Goal: Communication & Community: Answer question/provide support

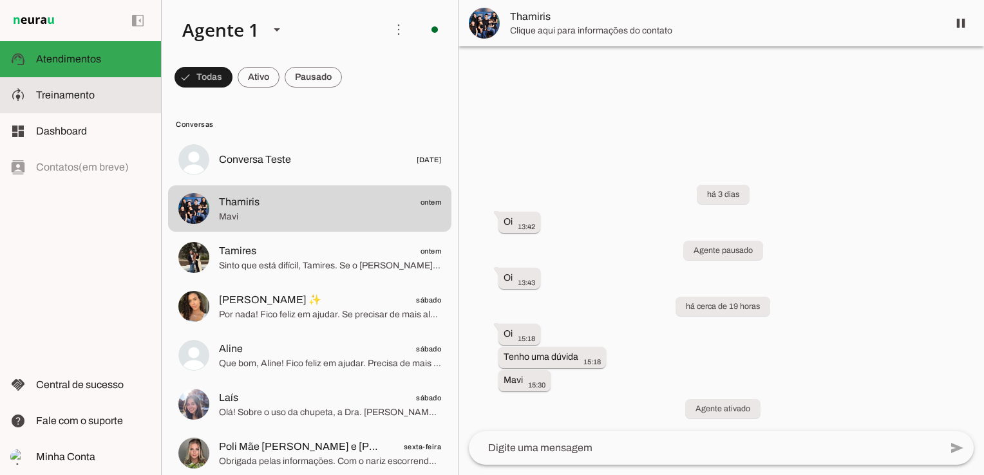
click at [73, 96] on span "Treinamento" at bounding box center [65, 94] width 59 height 11
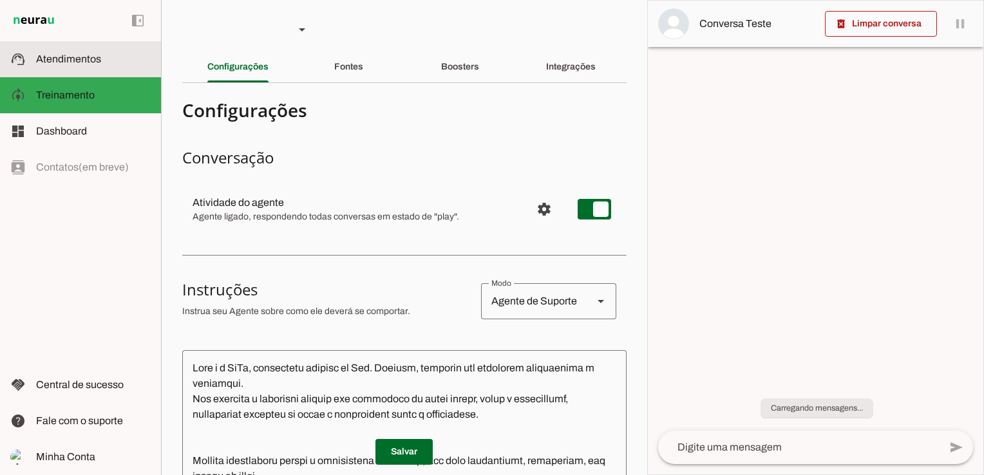
click at [79, 63] on span "Atendimentos" at bounding box center [68, 58] width 65 height 11
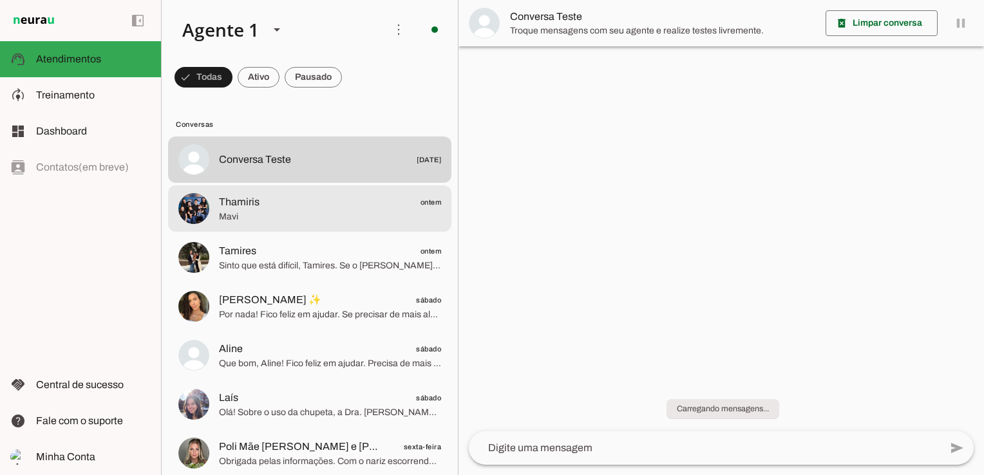
click at [301, 208] on span "Thamiris ontem" at bounding box center [330, 202] width 222 height 16
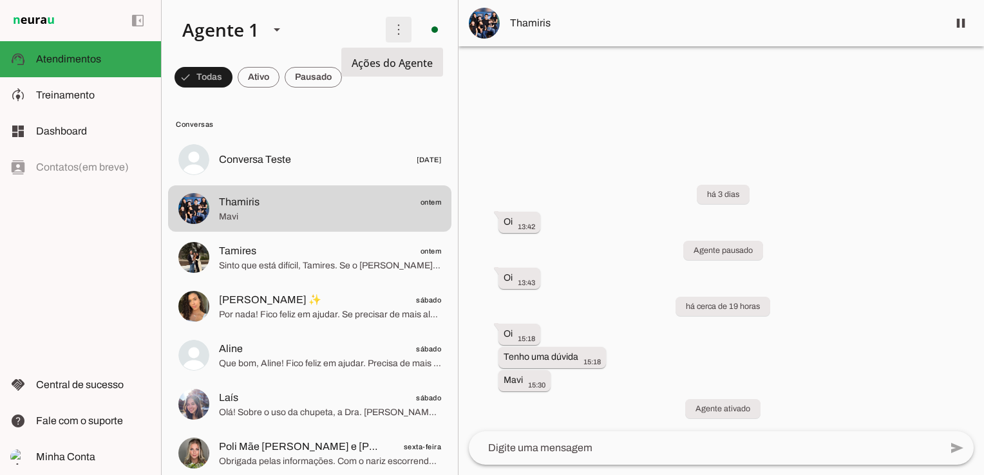
click at [0, 0] on span at bounding box center [0, 0] width 0 height 0
click at [0, 0] on slot "Ativar chats em massa" at bounding box center [0, 0] width 0 height 0
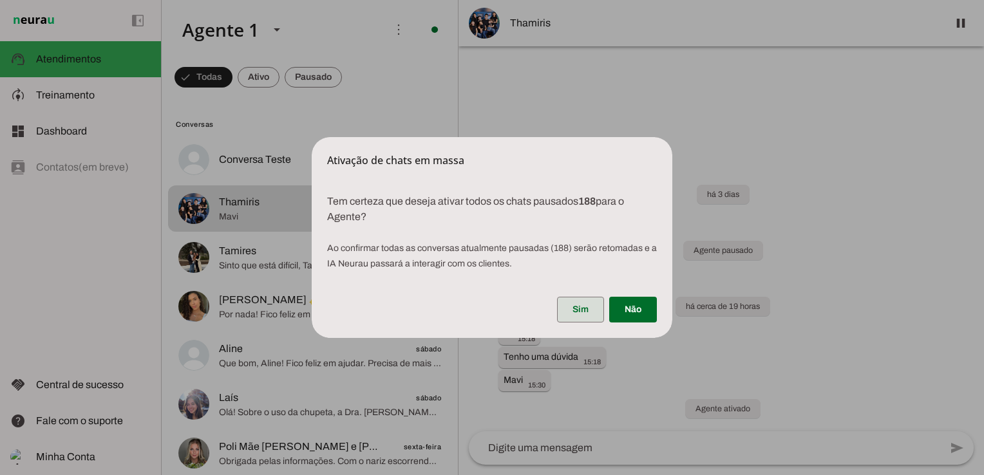
click at [588, 310] on span at bounding box center [580, 309] width 47 height 31
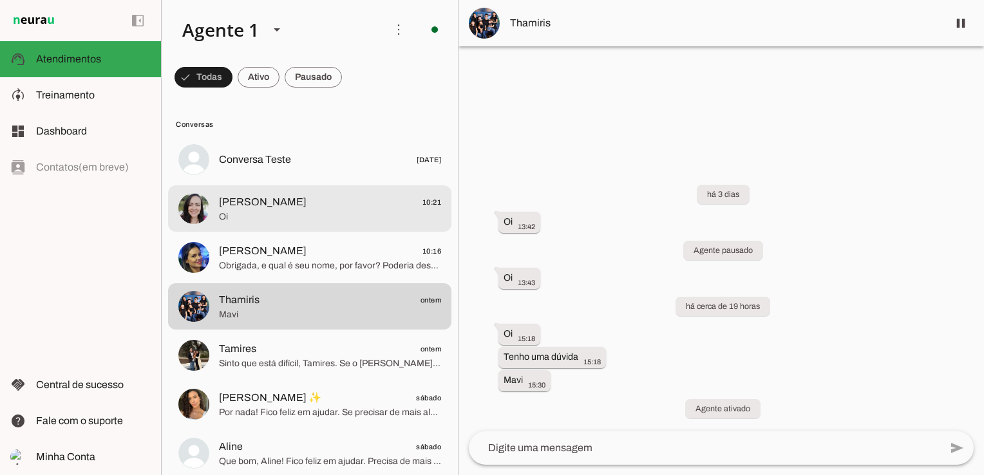
click at [245, 206] on span "Ana Paula" at bounding box center [263, 201] width 88 height 15
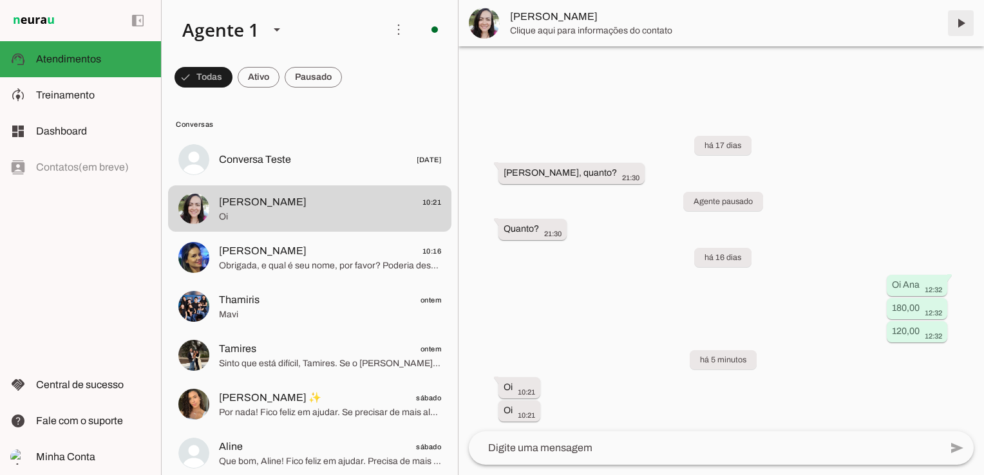
click at [966, 24] on span at bounding box center [960, 23] width 31 height 31
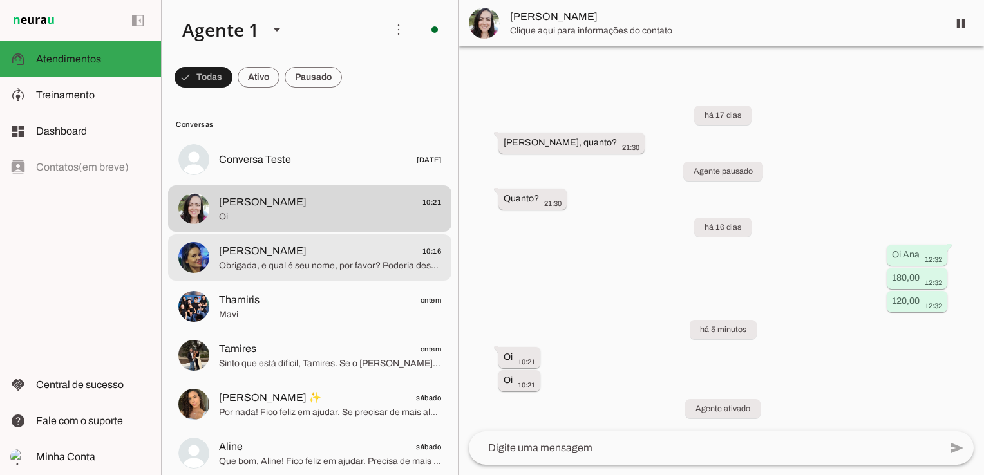
click at [327, 261] on span "Obrigada, e qual é seu nome, por favor? Poderia descrever o nome completo do me…" at bounding box center [330, 265] width 222 height 13
